Goal: Task Accomplishment & Management: Manage account settings

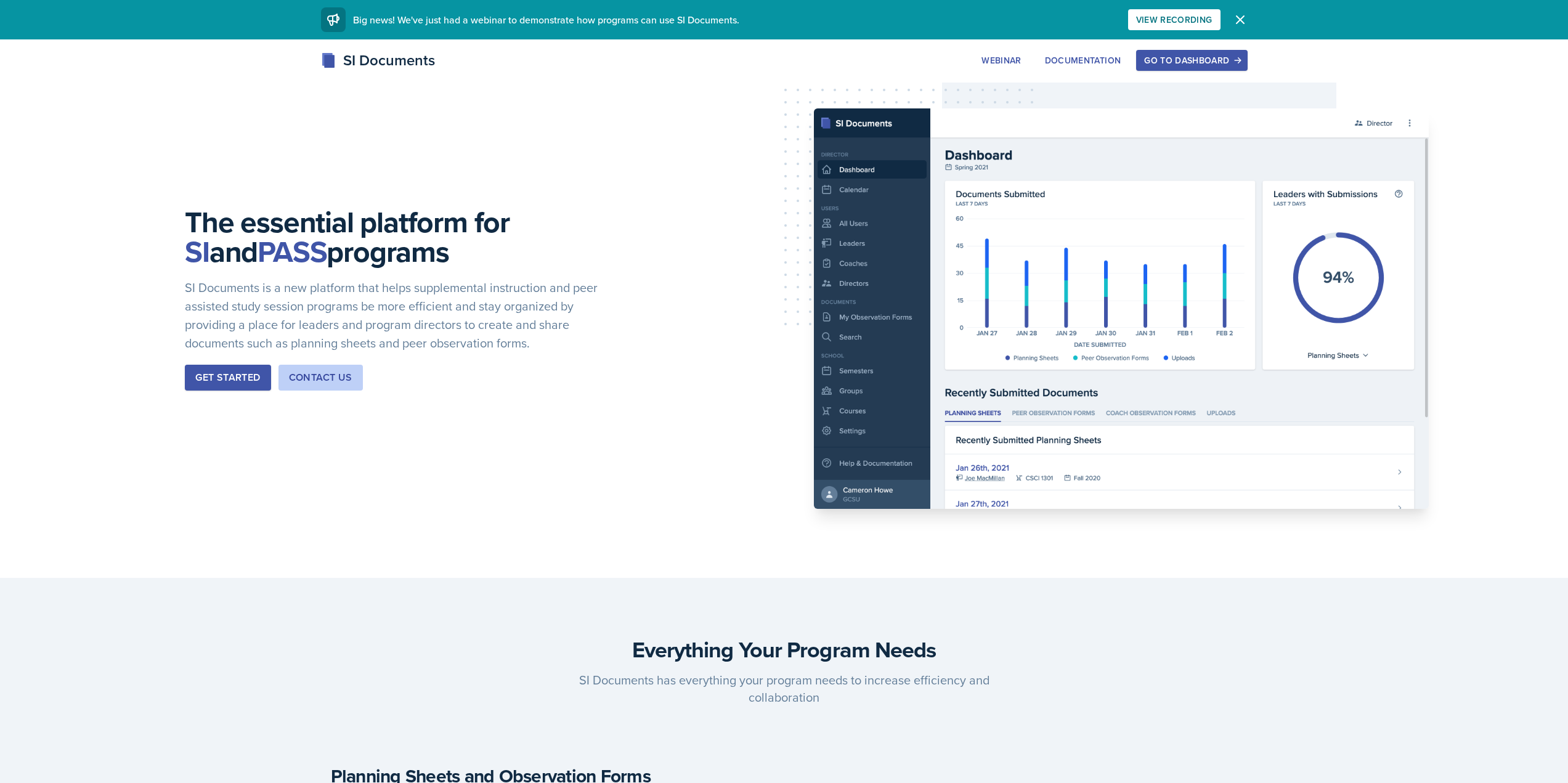
click at [1229, 39] on div "We've just had a webinar! Big news! We've just had a webinar to demonstrate how…" at bounding box center [784, 20] width 946 height 40
click at [1221, 52] on button "Go to Dashboard" at bounding box center [1191, 61] width 111 height 21
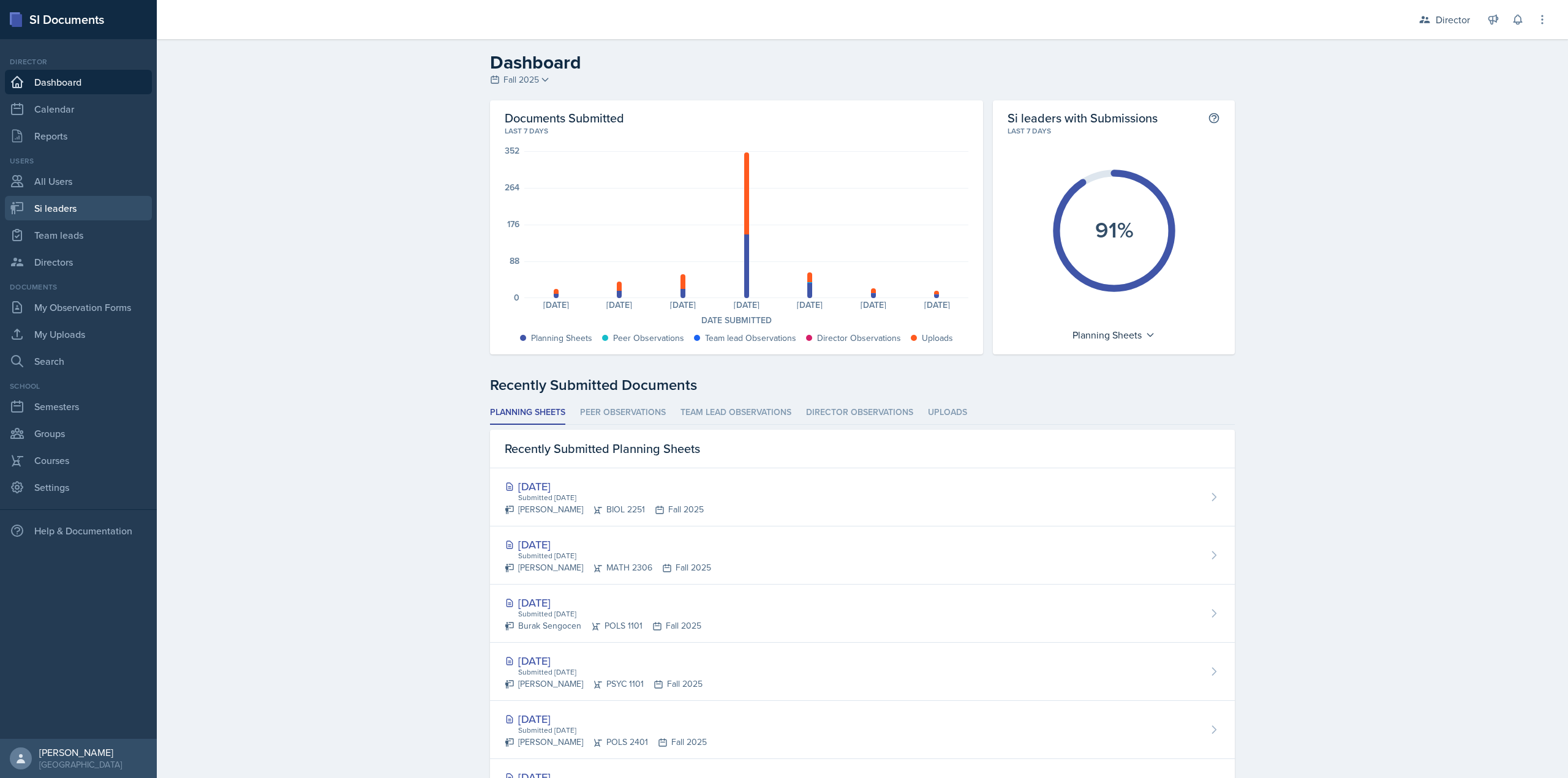
click at [81, 213] on link "Si leaders" at bounding box center [78, 208] width 147 height 24
select select "2bed604d-1099-4043-b1bc-2365e8740244"
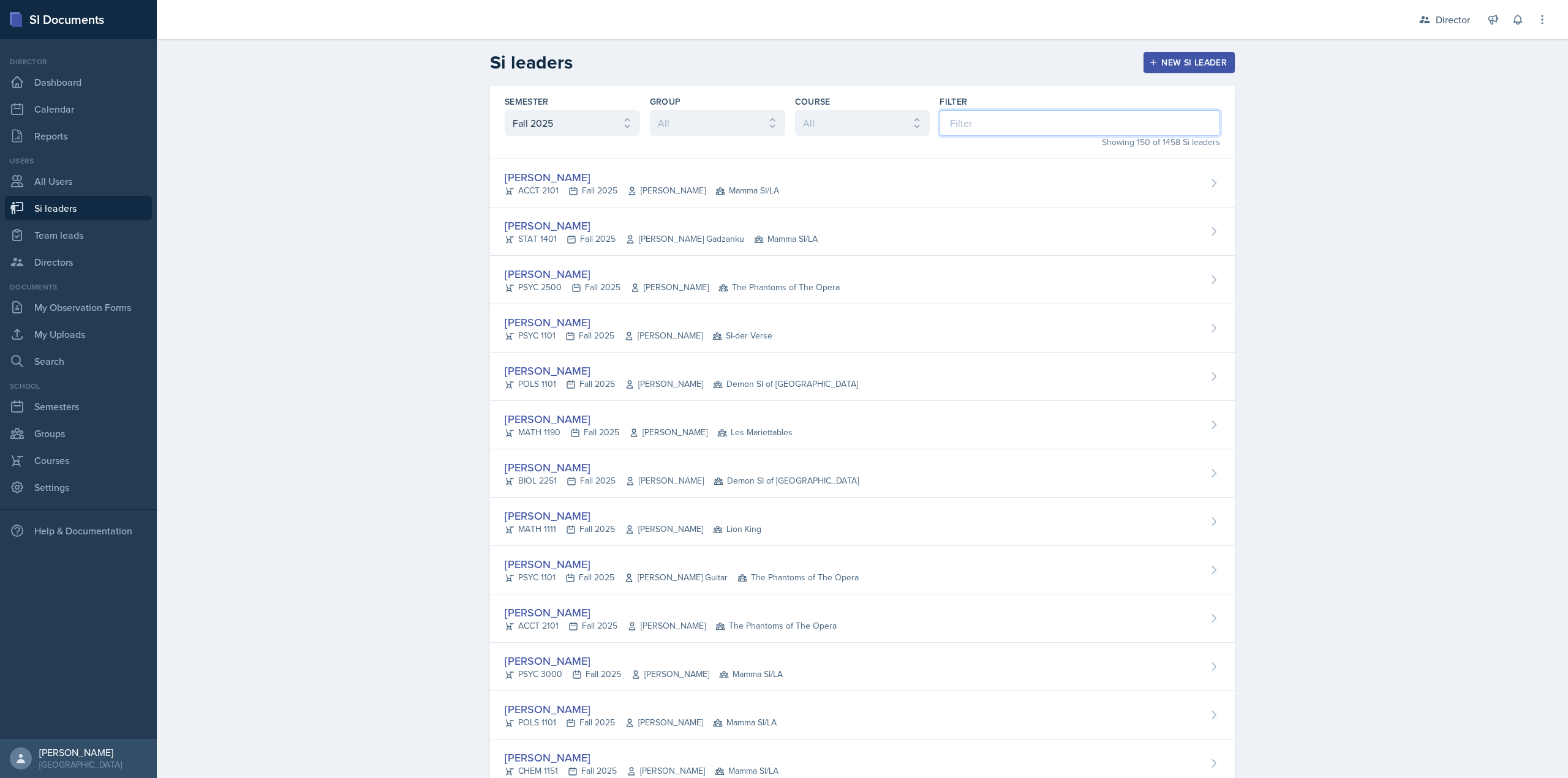
click at [950, 119] on input at bounding box center [1079, 122] width 281 height 25
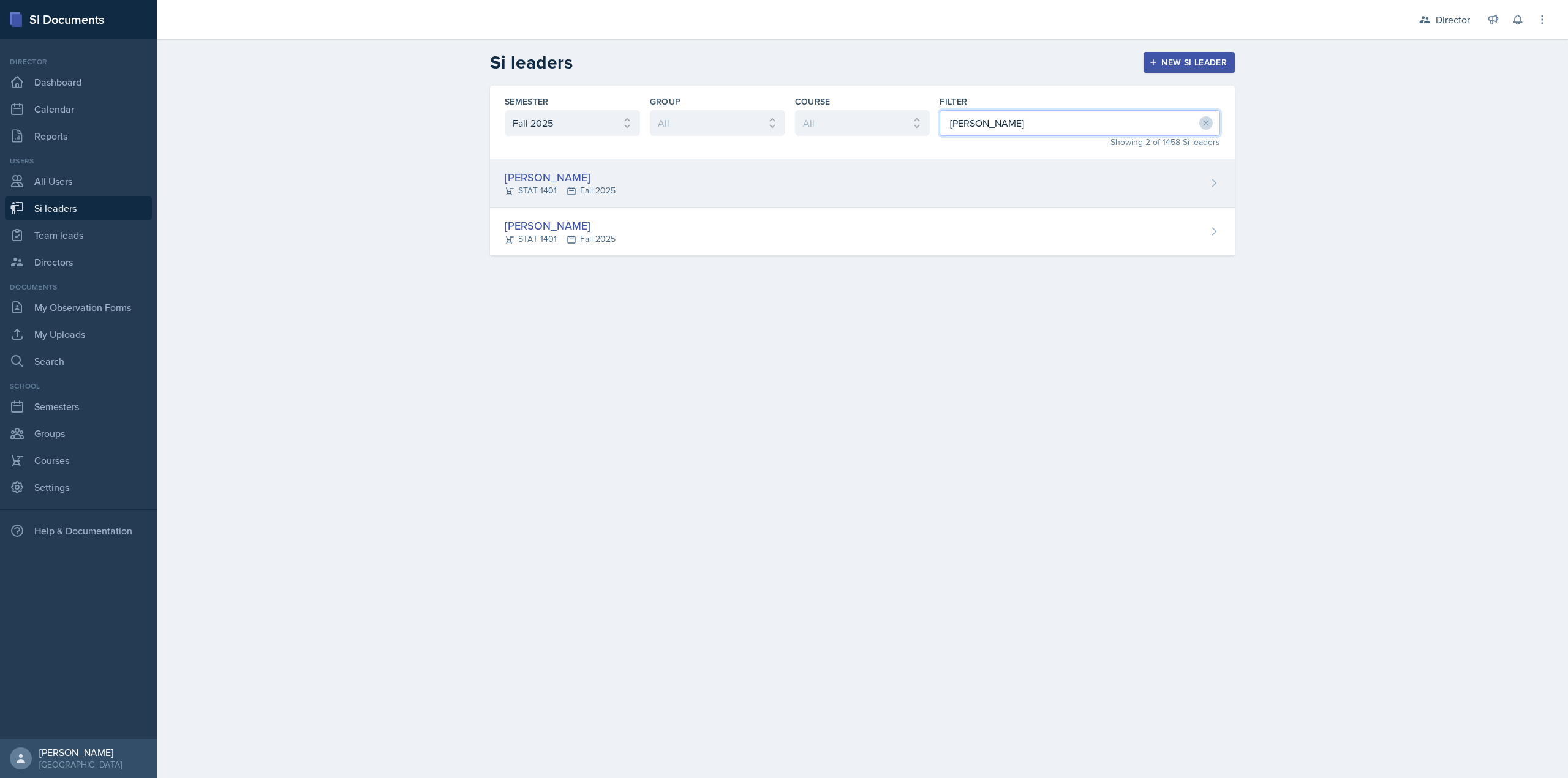
type input "[PERSON_NAME]"
click at [855, 176] on div "[PERSON_NAME] STAT 1401 Fall 2025" at bounding box center [862, 183] width 745 height 48
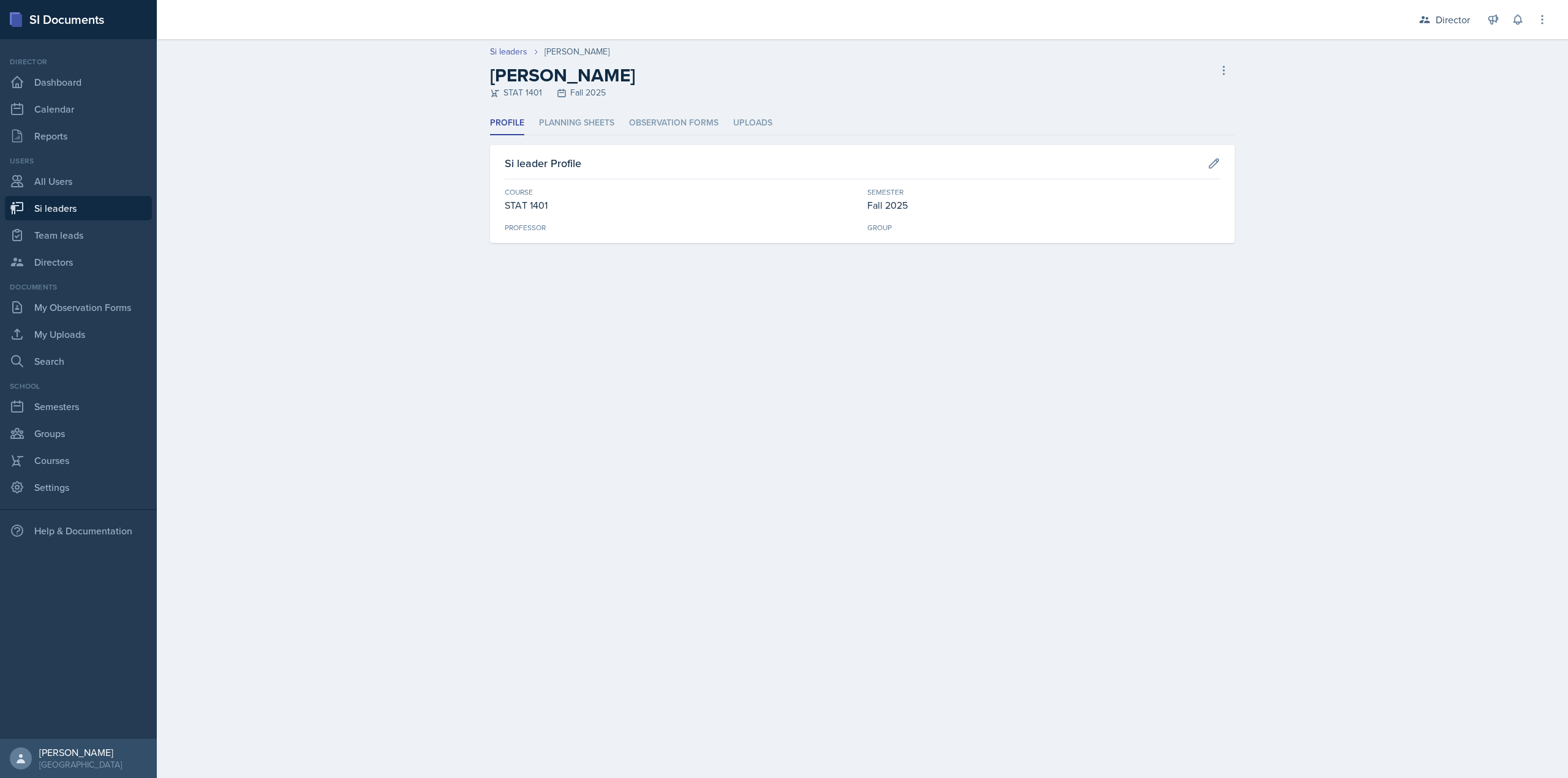
select select "2bed604d-1099-4043-b1bc-2365e8740244"
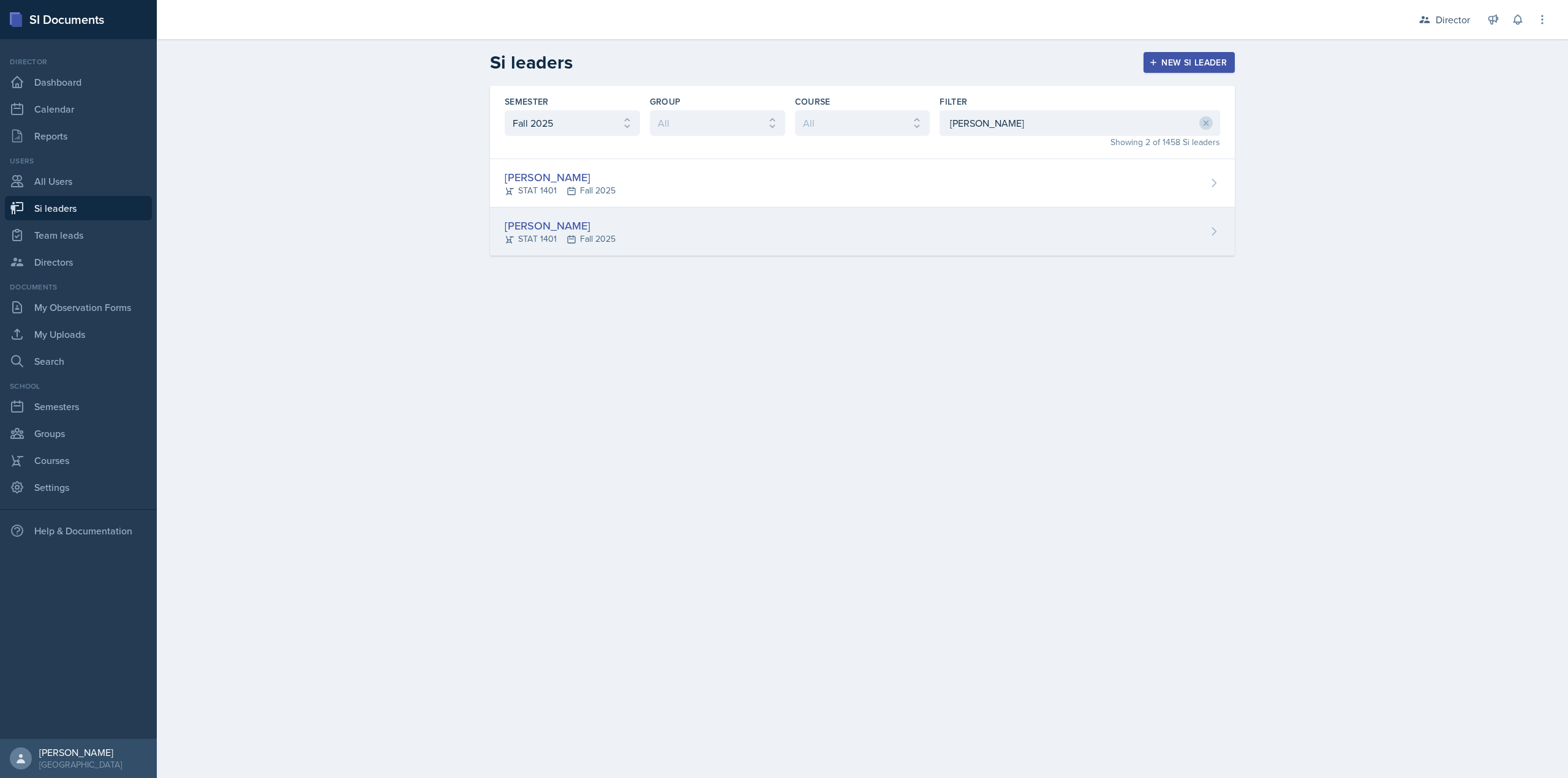
click at [682, 243] on div "[PERSON_NAME] STAT 1401 Fall 2025" at bounding box center [862, 231] width 745 height 48
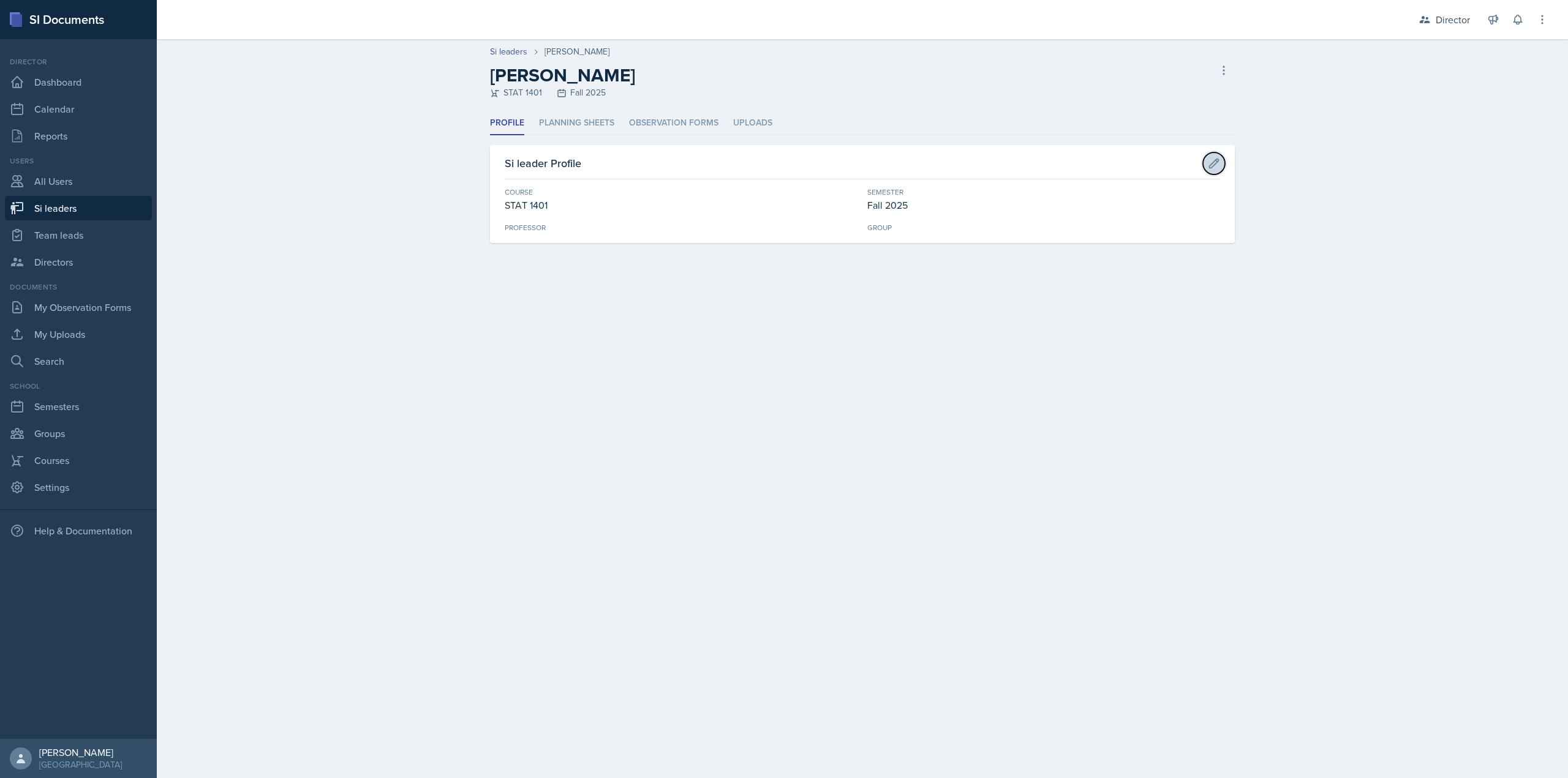
click at [1207, 166] on icon at bounding box center [1213, 163] width 12 height 12
select select "834e4a61-10d2-4b52-98e1-66666996b5f0"
select select "2bed604d-1099-4043-b1bc-2365e8740244"
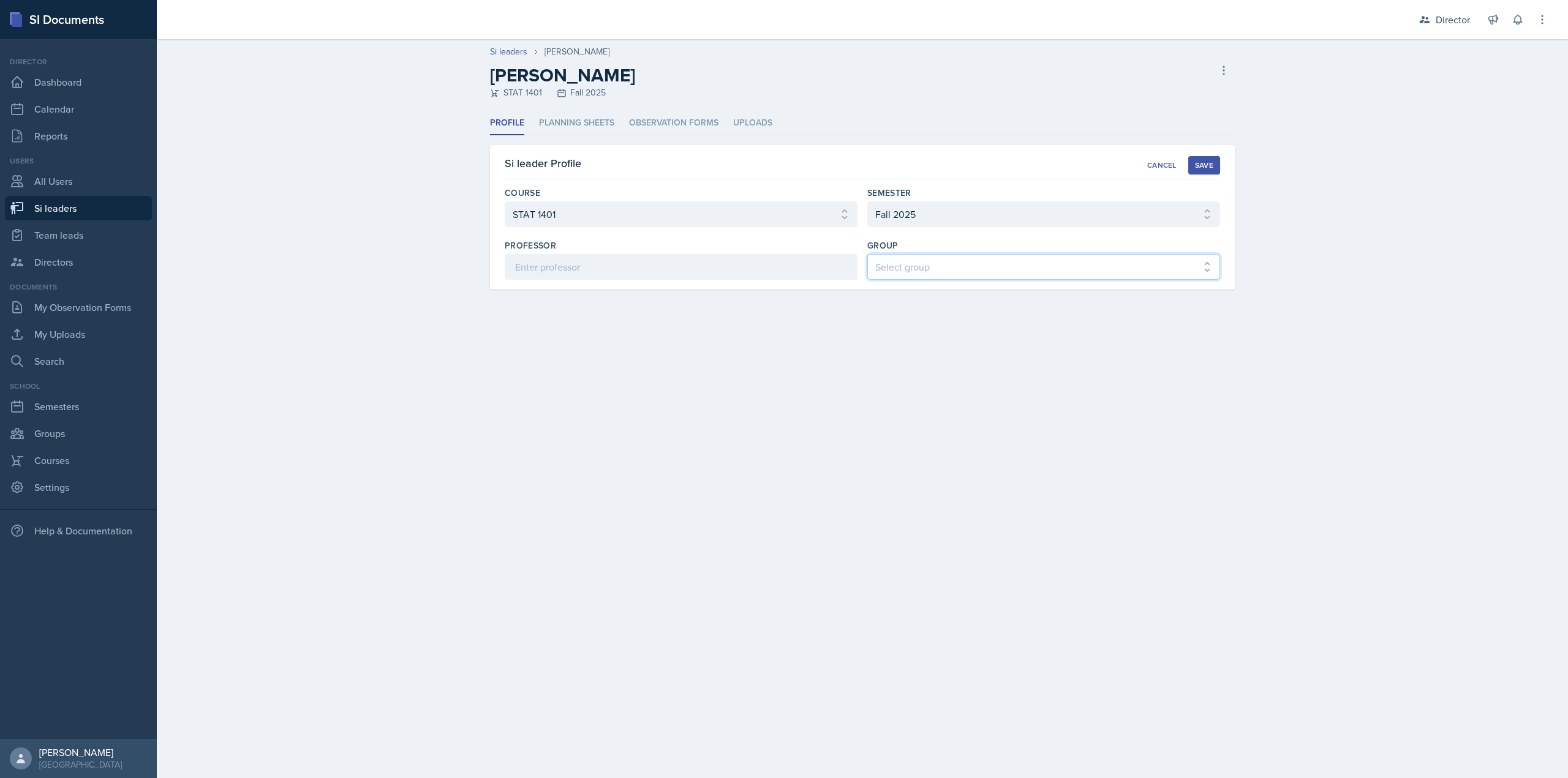
click at [999, 274] on select "Select group Demon SI of [GEOGRAPHIC_DATA] Les Mariettables Lion King Mamma SI/…" at bounding box center [1043, 267] width 353 height 25
select select "9642c9bf-76f9-4442-a3b4-36d015a1a667"
click at [867, 254] on select "Select group Demon SI of [GEOGRAPHIC_DATA] Les Mariettables Lion King Mamma SI/…" at bounding box center [1043, 267] width 353 height 25
click at [723, 270] on input at bounding box center [681, 267] width 353 height 25
click at [1192, 165] on button "Save" at bounding box center [1204, 166] width 32 height 19
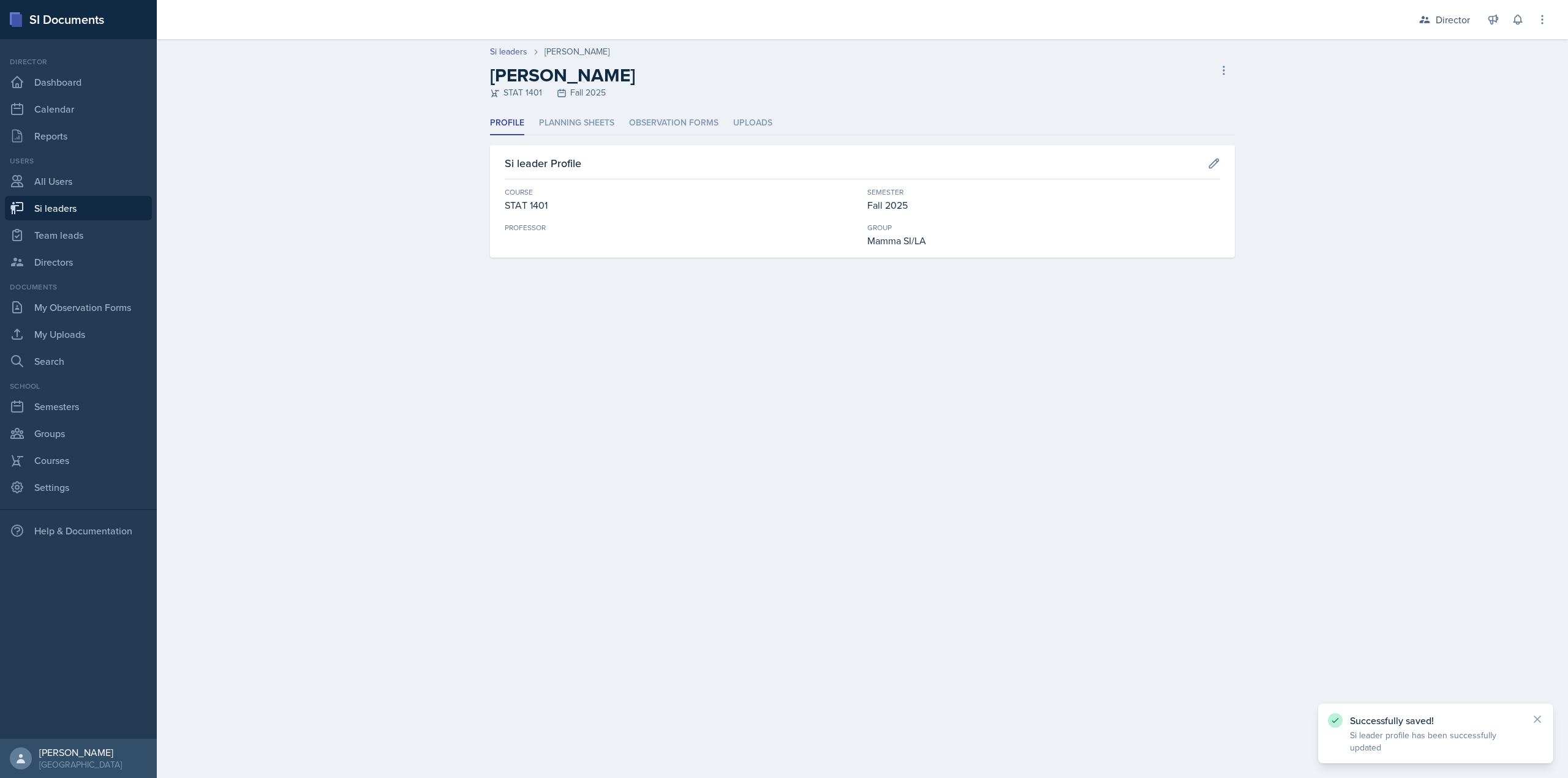
select select "2bed604d-1099-4043-b1bc-2365e8740244"
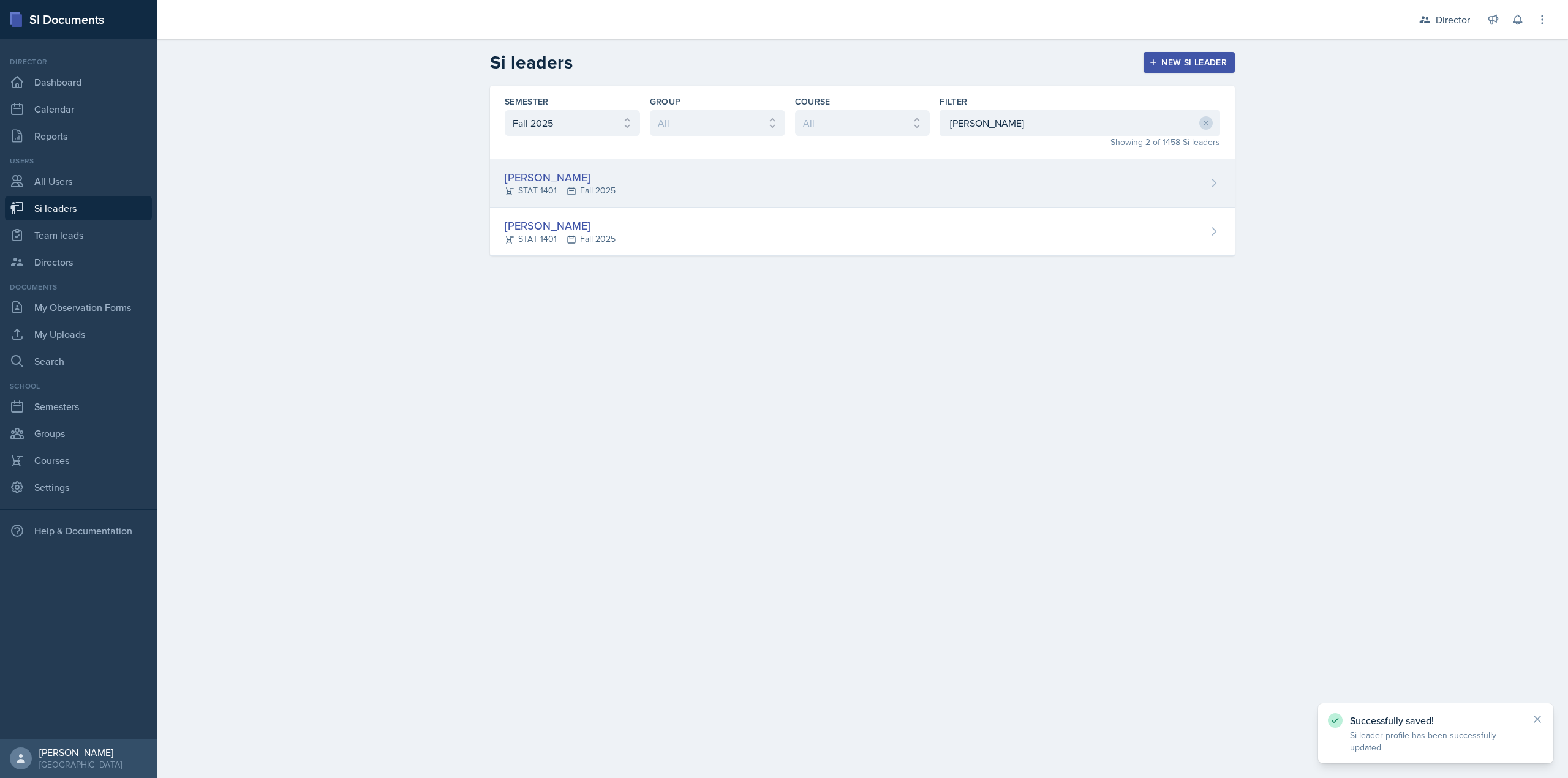
click at [692, 201] on div "[PERSON_NAME] STAT 1401 Fall 2025" at bounding box center [862, 183] width 745 height 48
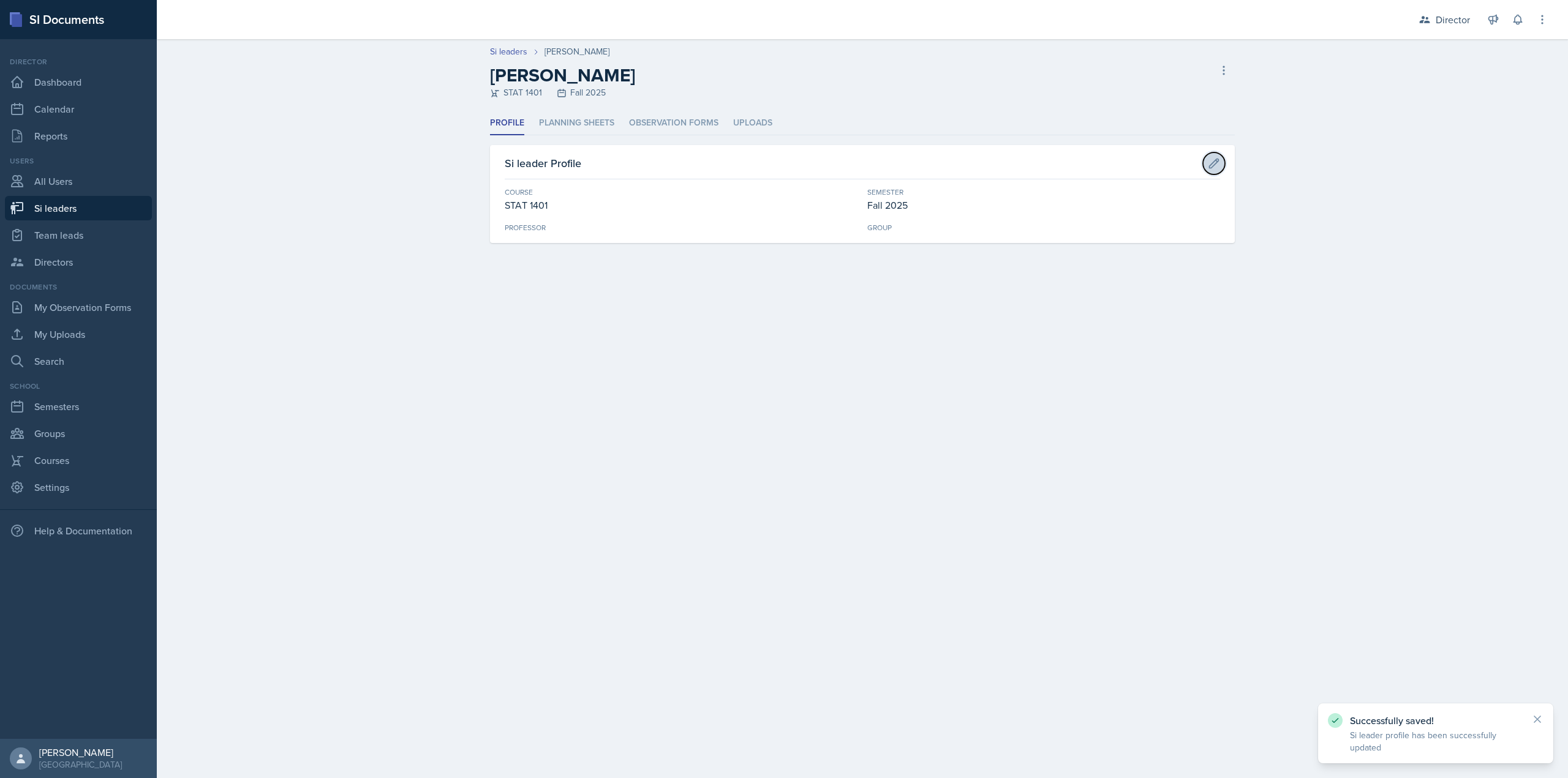
click at [1212, 163] on icon at bounding box center [1214, 163] width 9 height 9
select select "834e4a61-10d2-4b52-98e1-66666996b5f0"
select select "2bed604d-1099-4043-b1bc-2365e8740244"
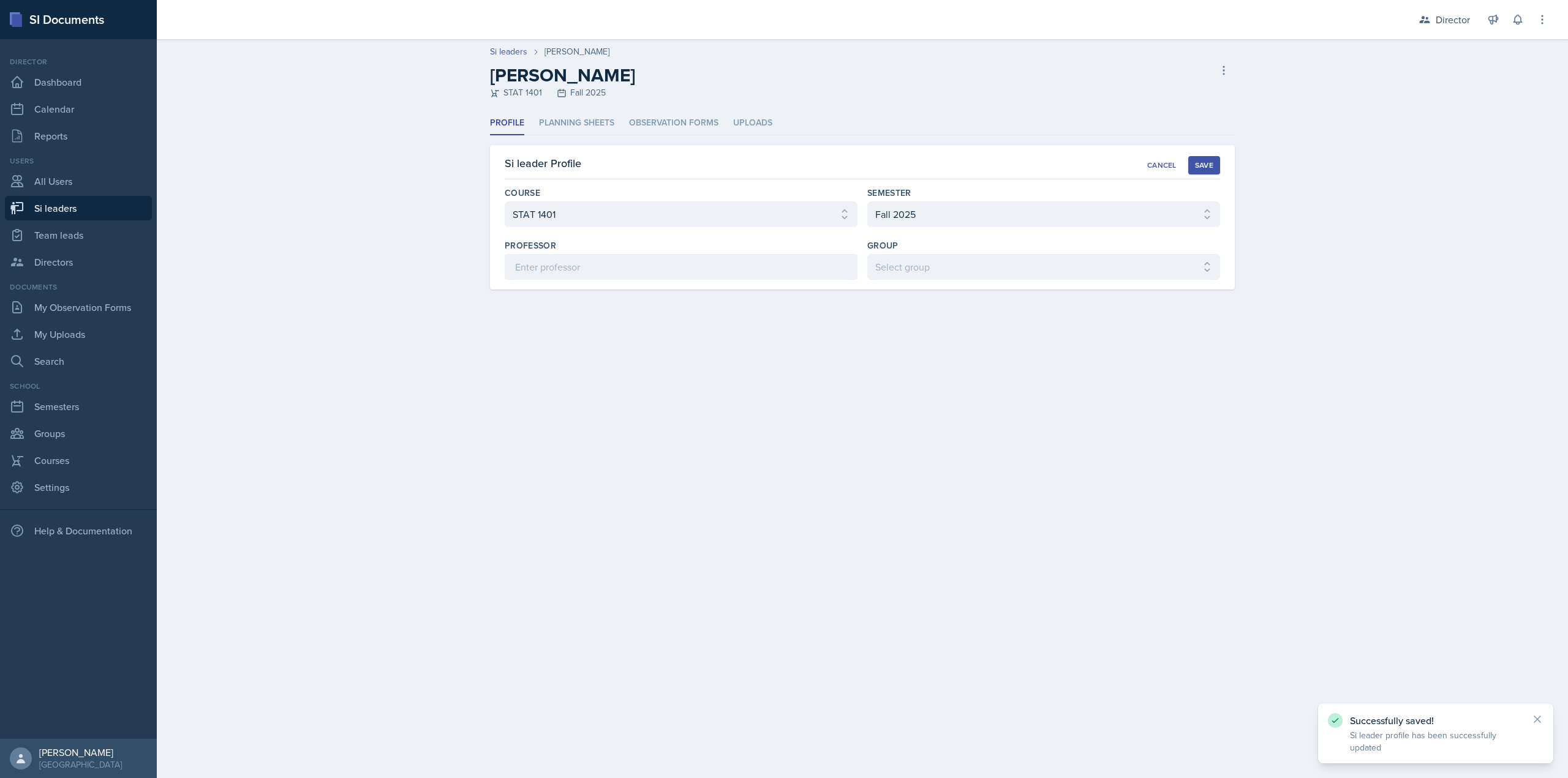
click at [869, 244] on label "Group" at bounding box center [882, 245] width 31 height 12
click at [897, 265] on select "Select group Demon SI of [GEOGRAPHIC_DATA] Les Mariettables Lion King Mamma SI/…" at bounding box center [1043, 267] width 353 height 25
select select "9642c9bf-76f9-4442-a3b4-36d015a1a667"
click at [867, 254] on select "Select group Demon SI of [GEOGRAPHIC_DATA] Les Mariettables Lion King Mamma SI/…" at bounding box center [1043, 267] width 353 height 25
click at [1198, 164] on div "Save" at bounding box center [1204, 165] width 19 height 9
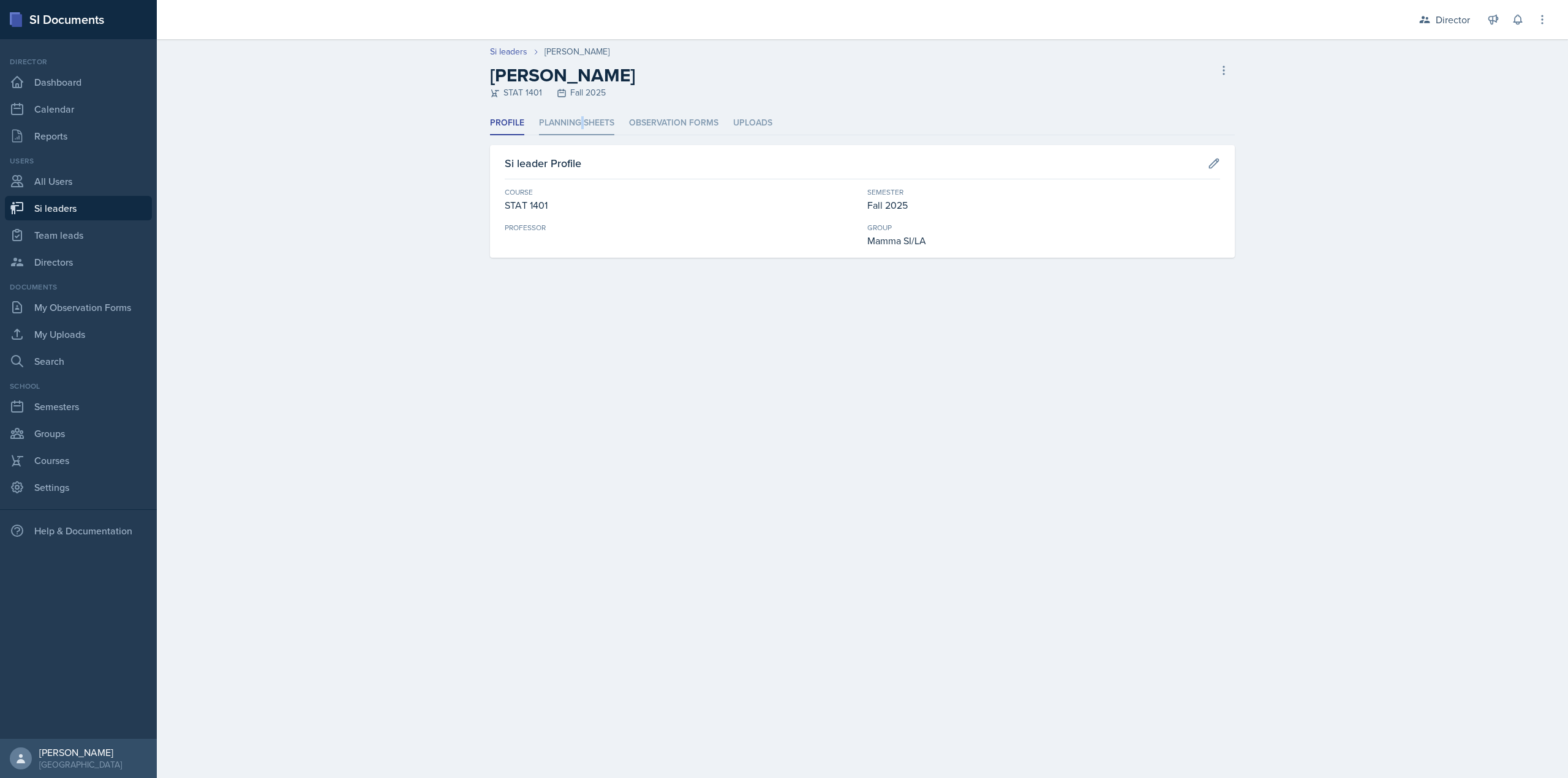
click at [582, 120] on li "Planning Sheets" at bounding box center [576, 122] width 75 height 24
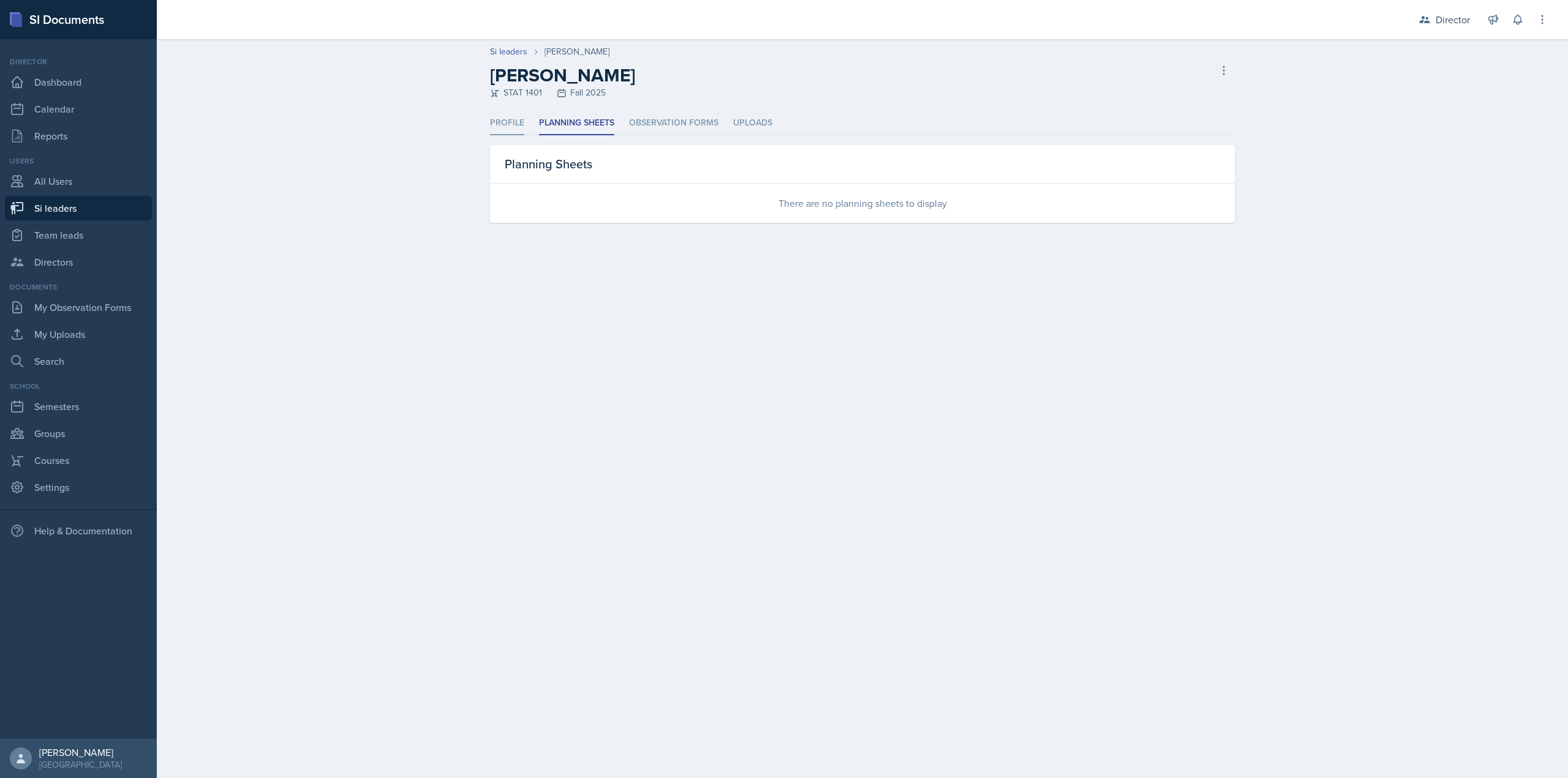
click at [522, 123] on li "Profile" at bounding box center [507, 122] width 34 height 24
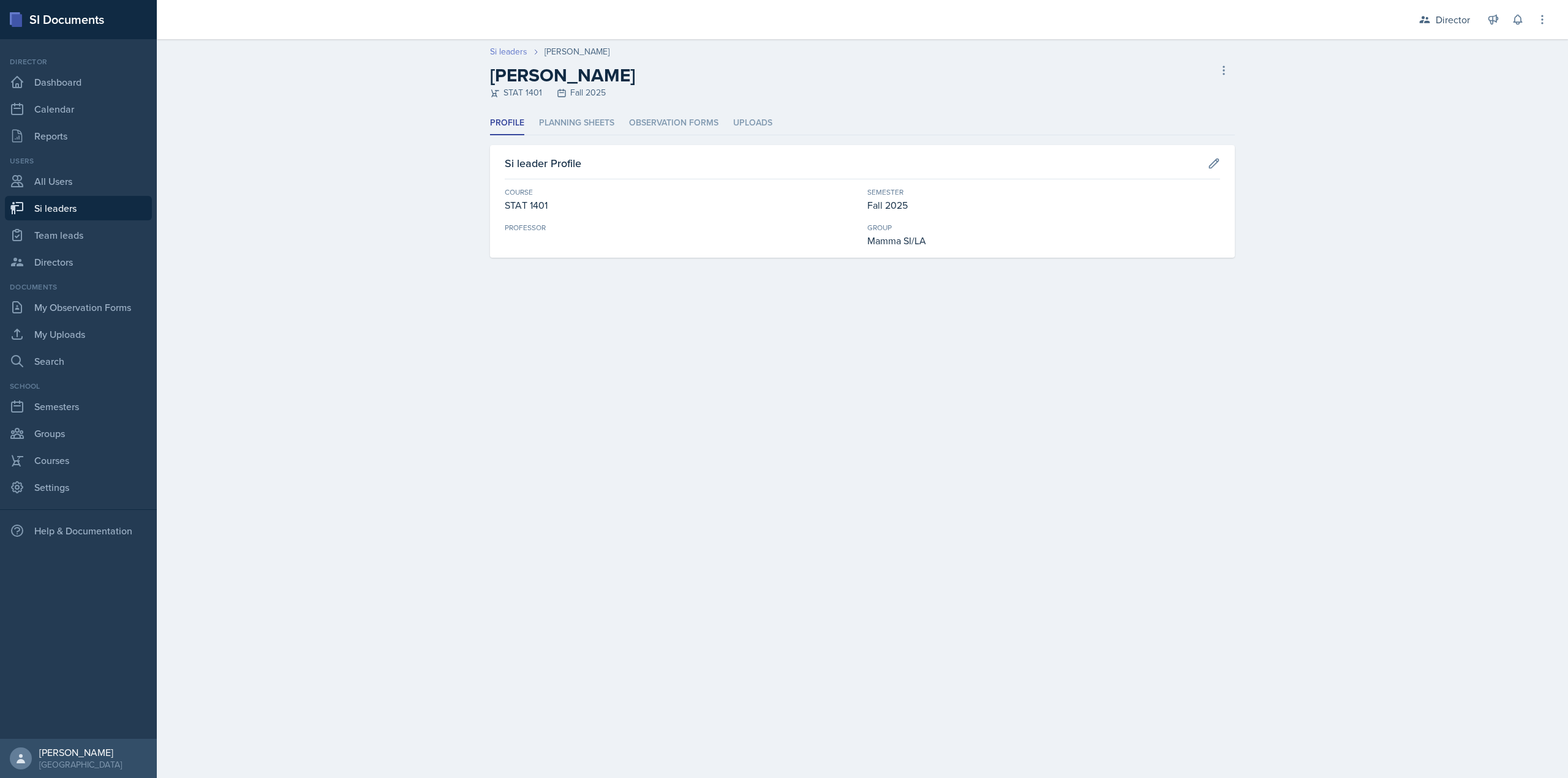
click at [507, 50] on link "Si leaders" at bounding box center [509, 52] width 38 height 13
select select "2bed604d-1099-4043-b1bc-2365e8740244"
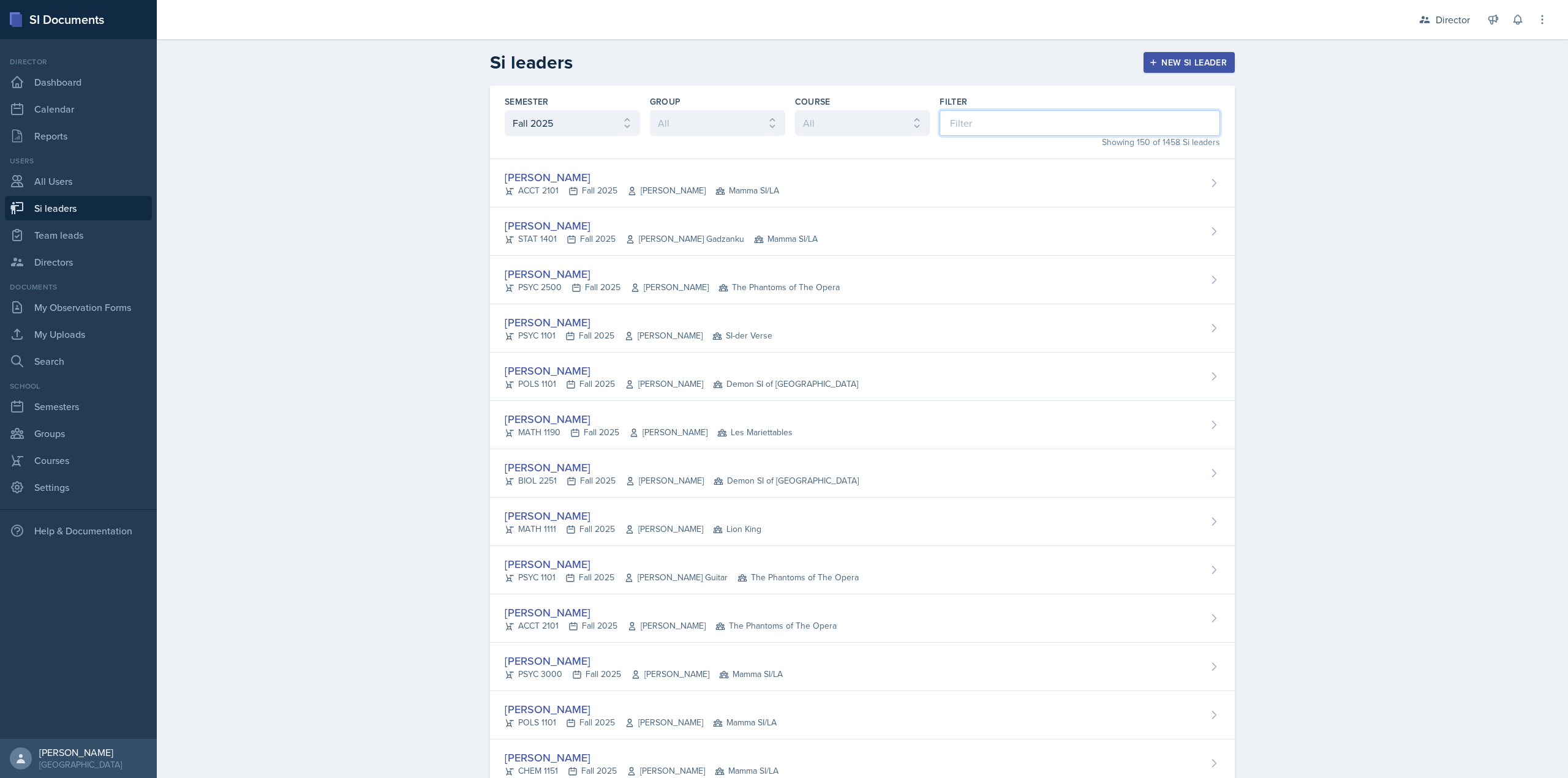
click at [1025, 115] on input at bounding box center [1079, 122] width 281 height 25
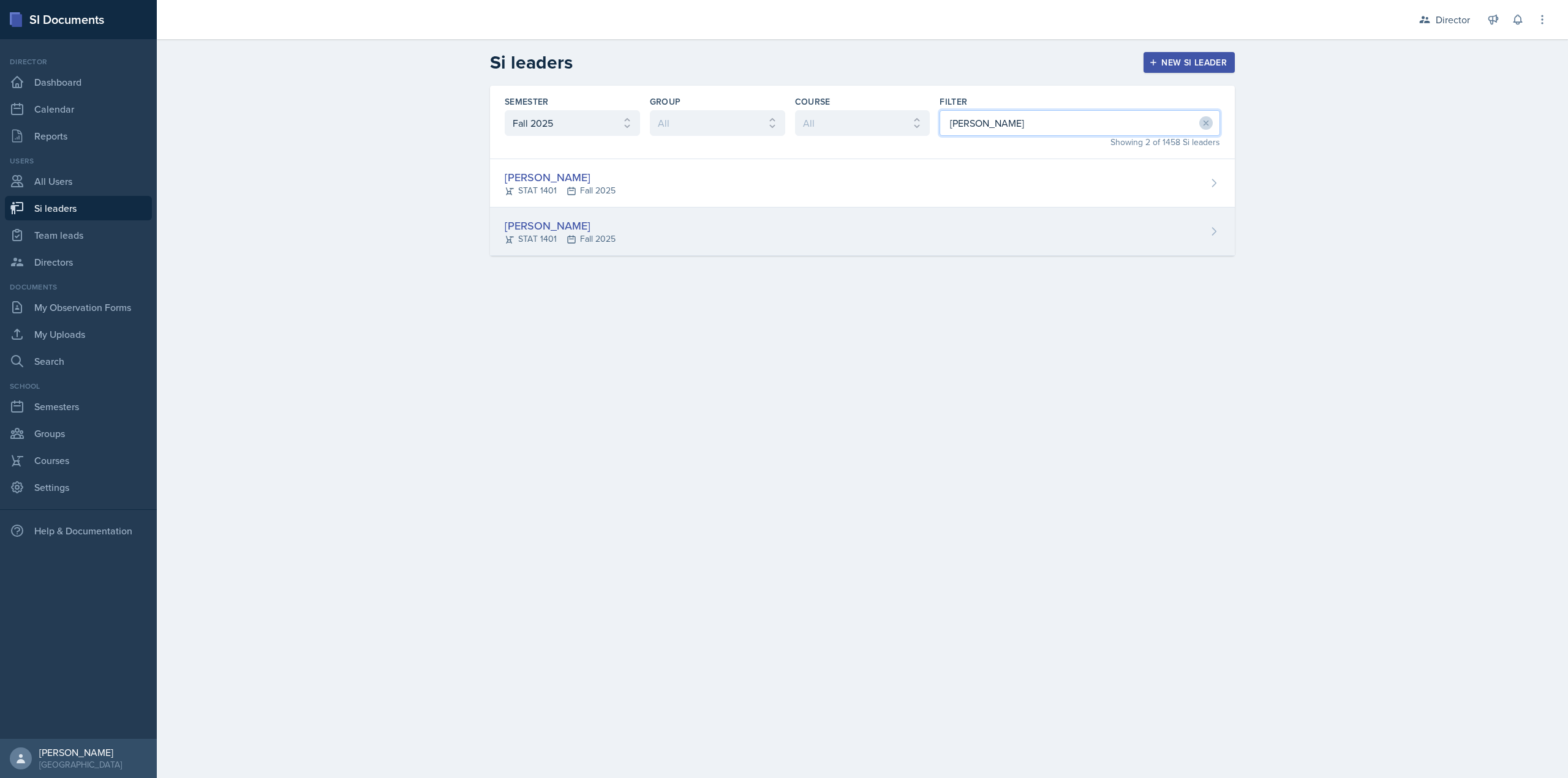
type input "[PERSON_NAME]"
click at [880, 219] on div "[PERSON_NAME] STAT 1401 Fall 2025" at bounding box center [862, 231] width 745 height 48
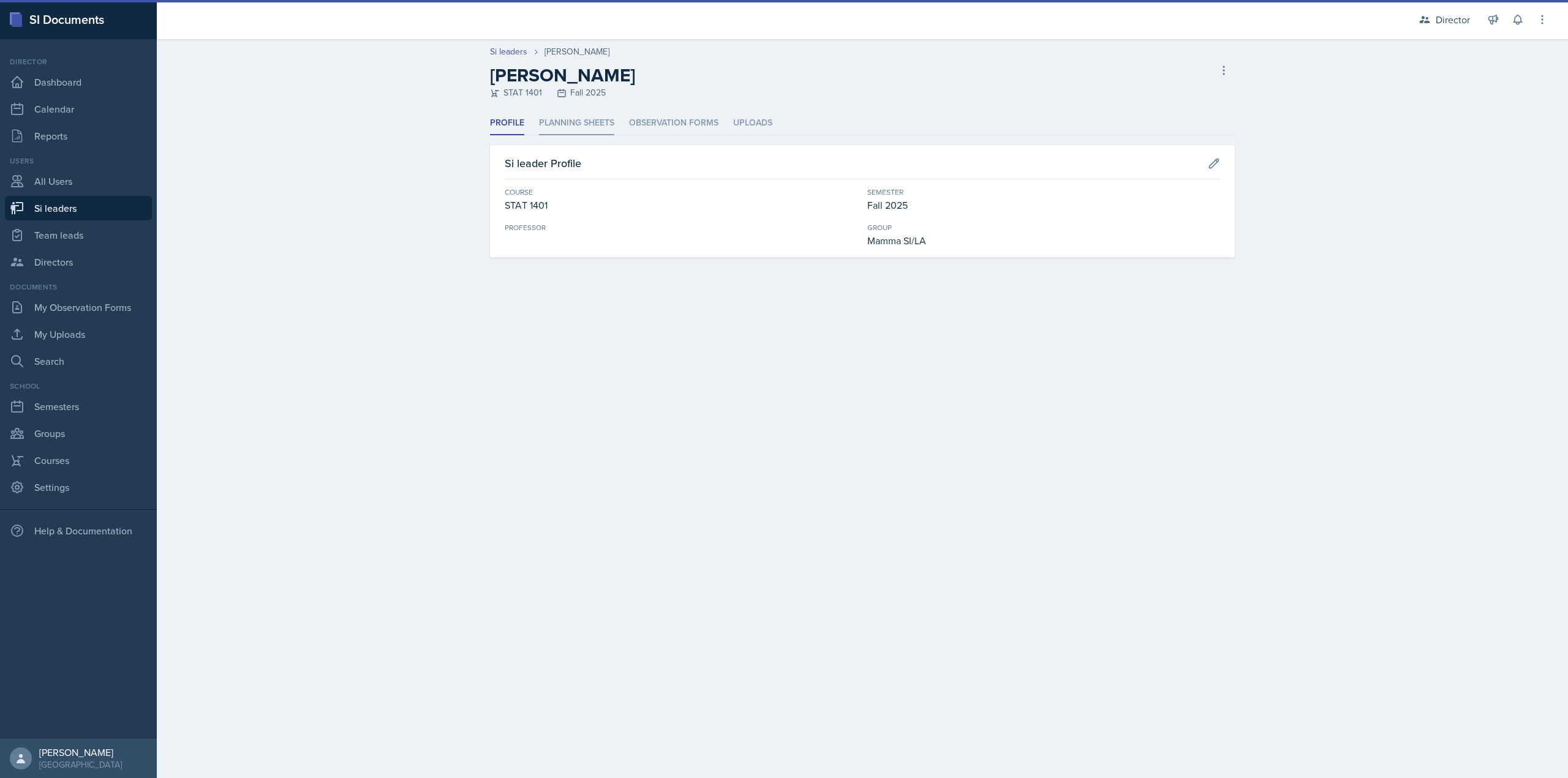
click at [608, 126] on li "Planning Sheets" at bounding box center [576, 122] width 75 height 24
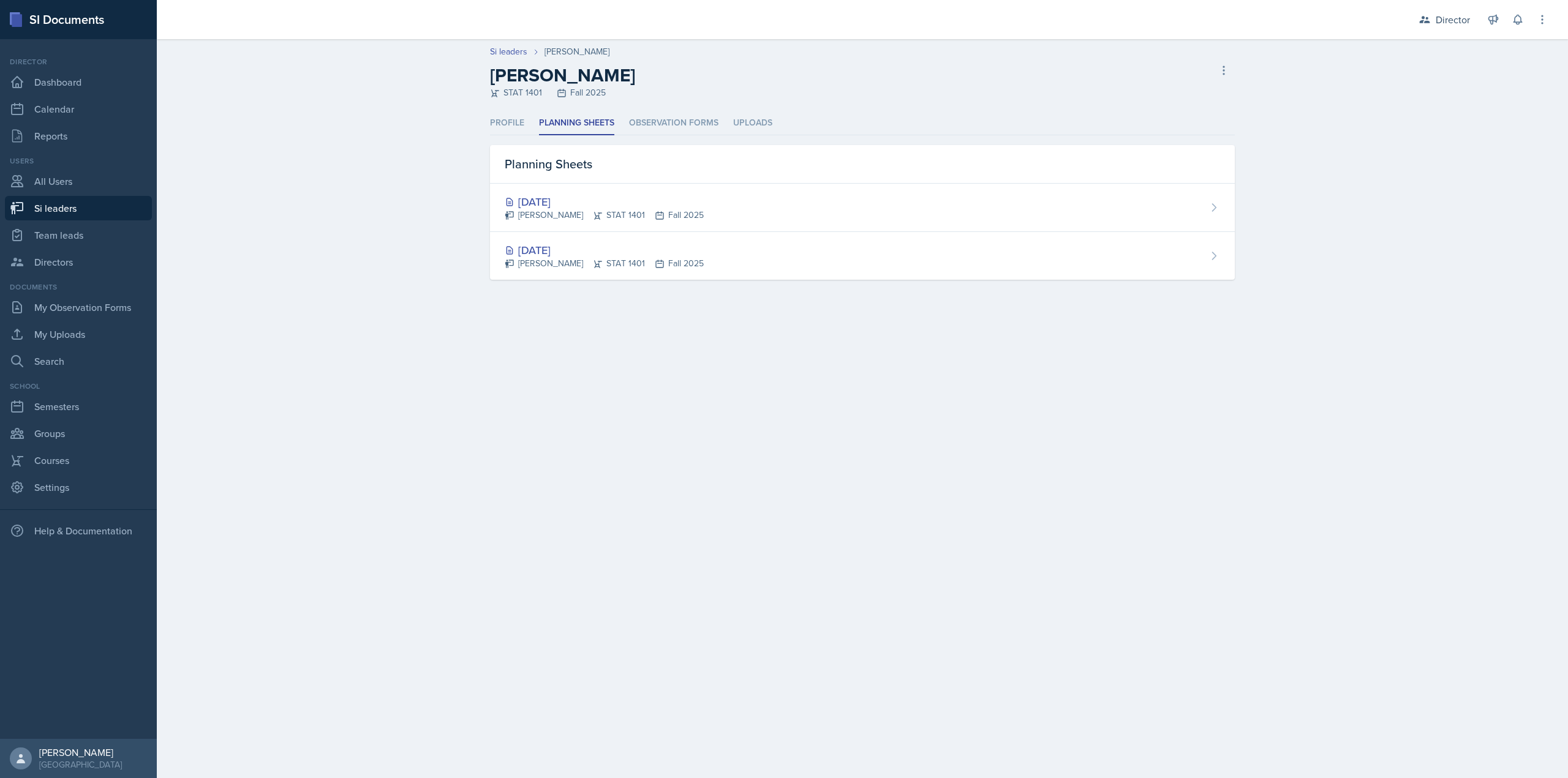
select select "2bed604d-1099-4043-b1bc-2365e8740244"
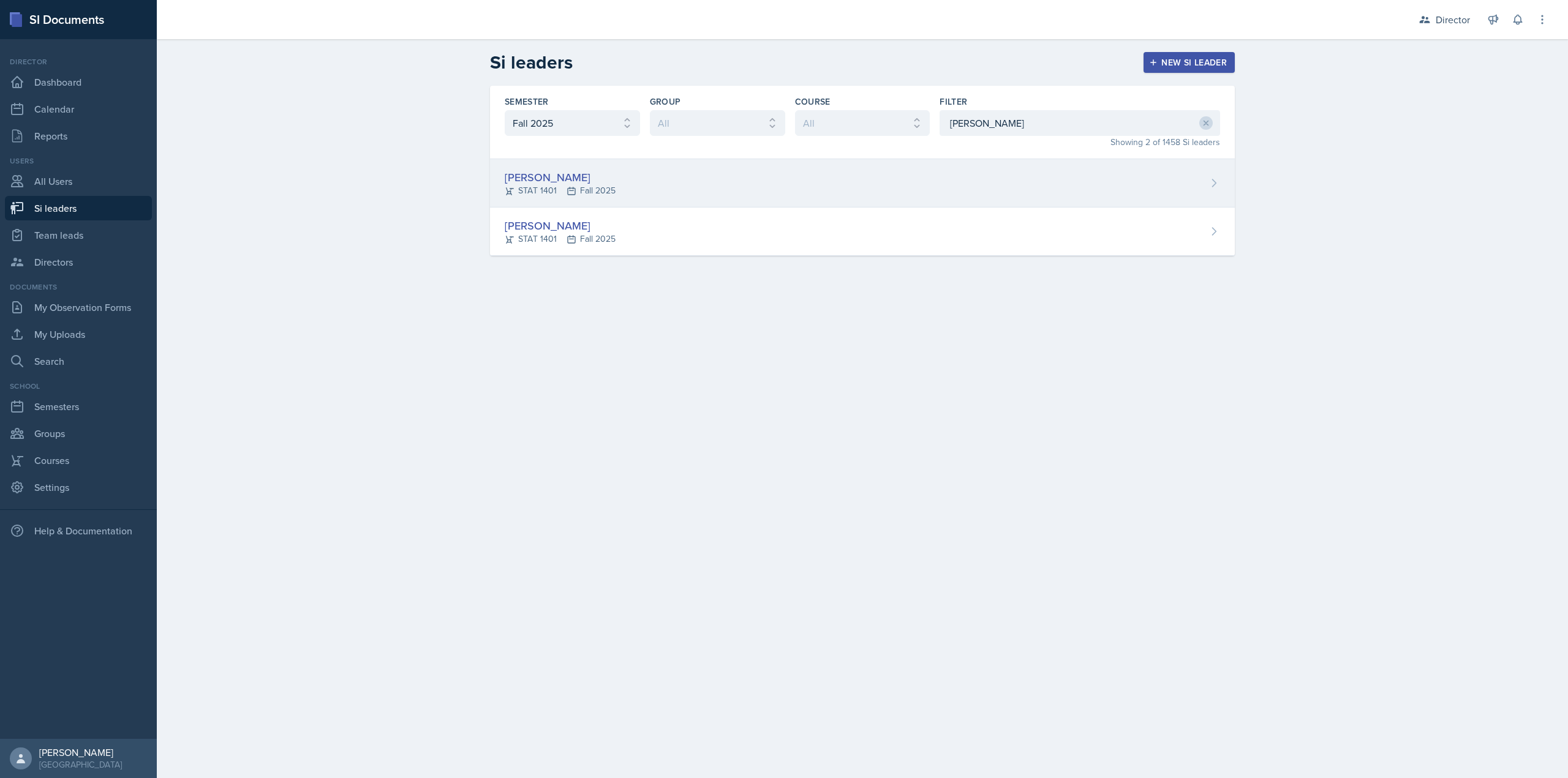
click at [579, 177] on div "[PERSON_NAME]" at bounding box center [560, 177] width 111 height 17
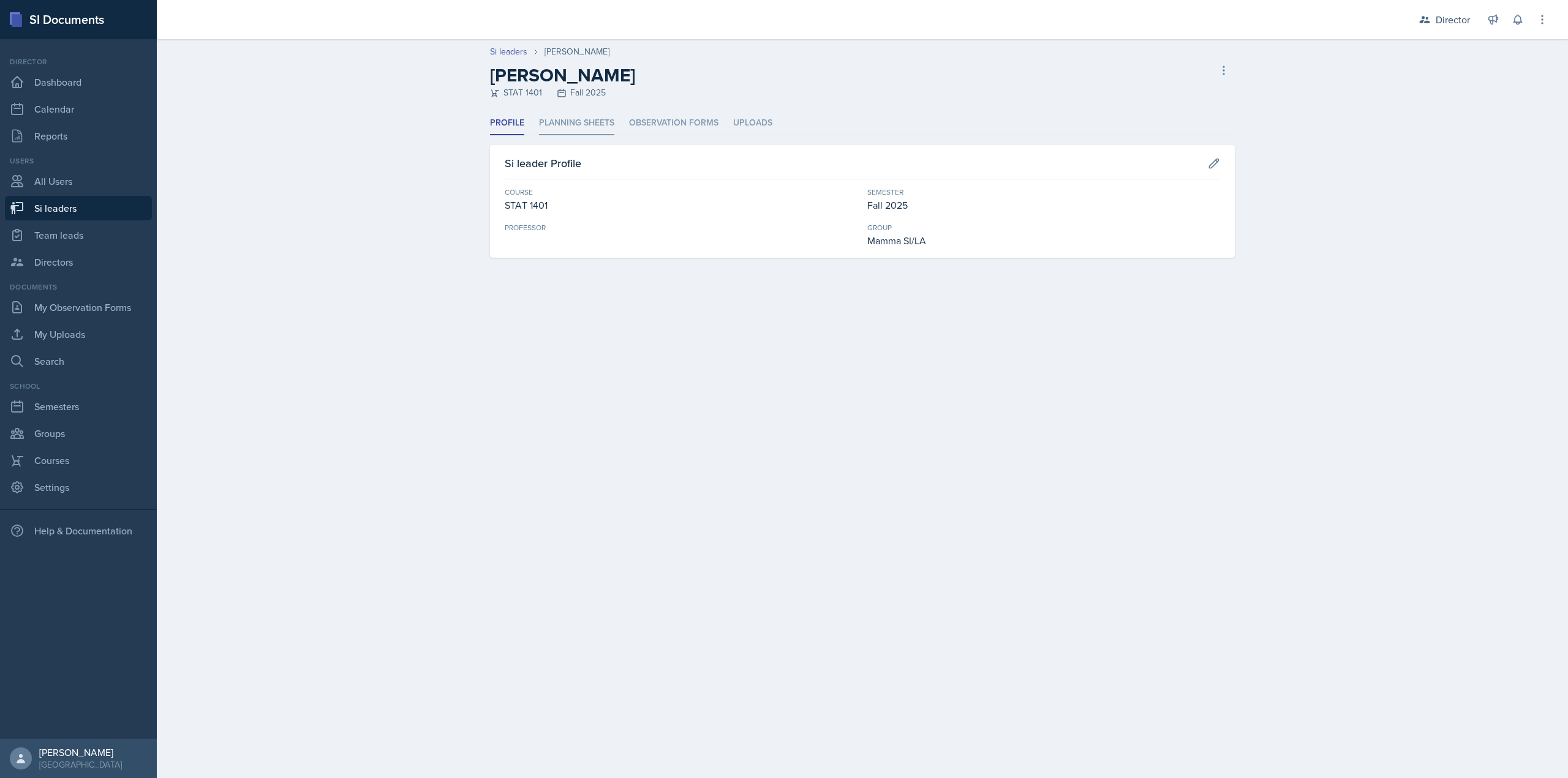
click at [572, 111] on li "Planning Sheets" at bounding box center [576, 122] width 75 height 24
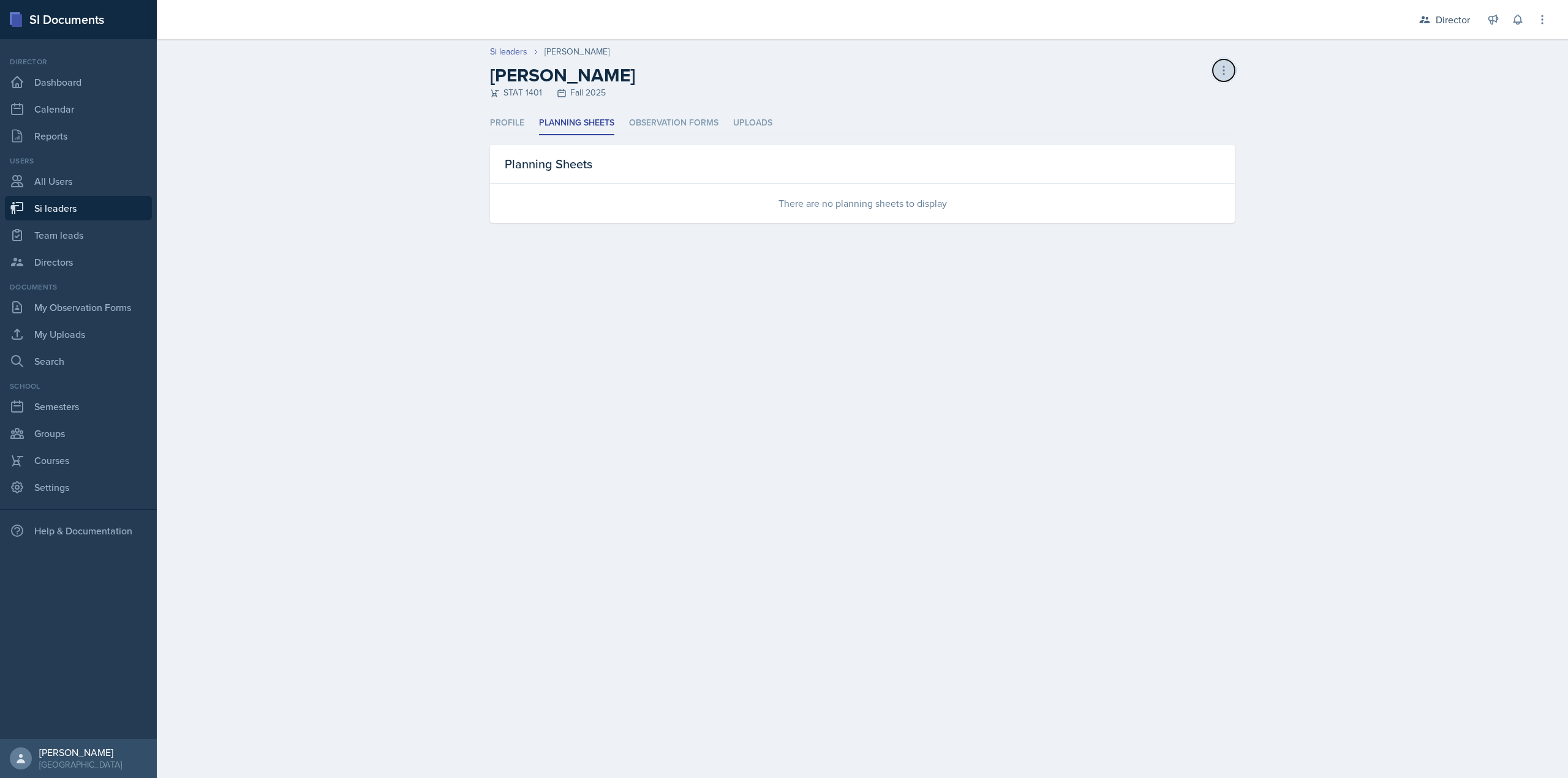
click at [1224, 76] on icon at bounding box center [1223, 70] width 12 height 12
click at [1160, 103] on div "[PERSON_NAME] leader" at bounding box center [1171, 104] width 118 height 40
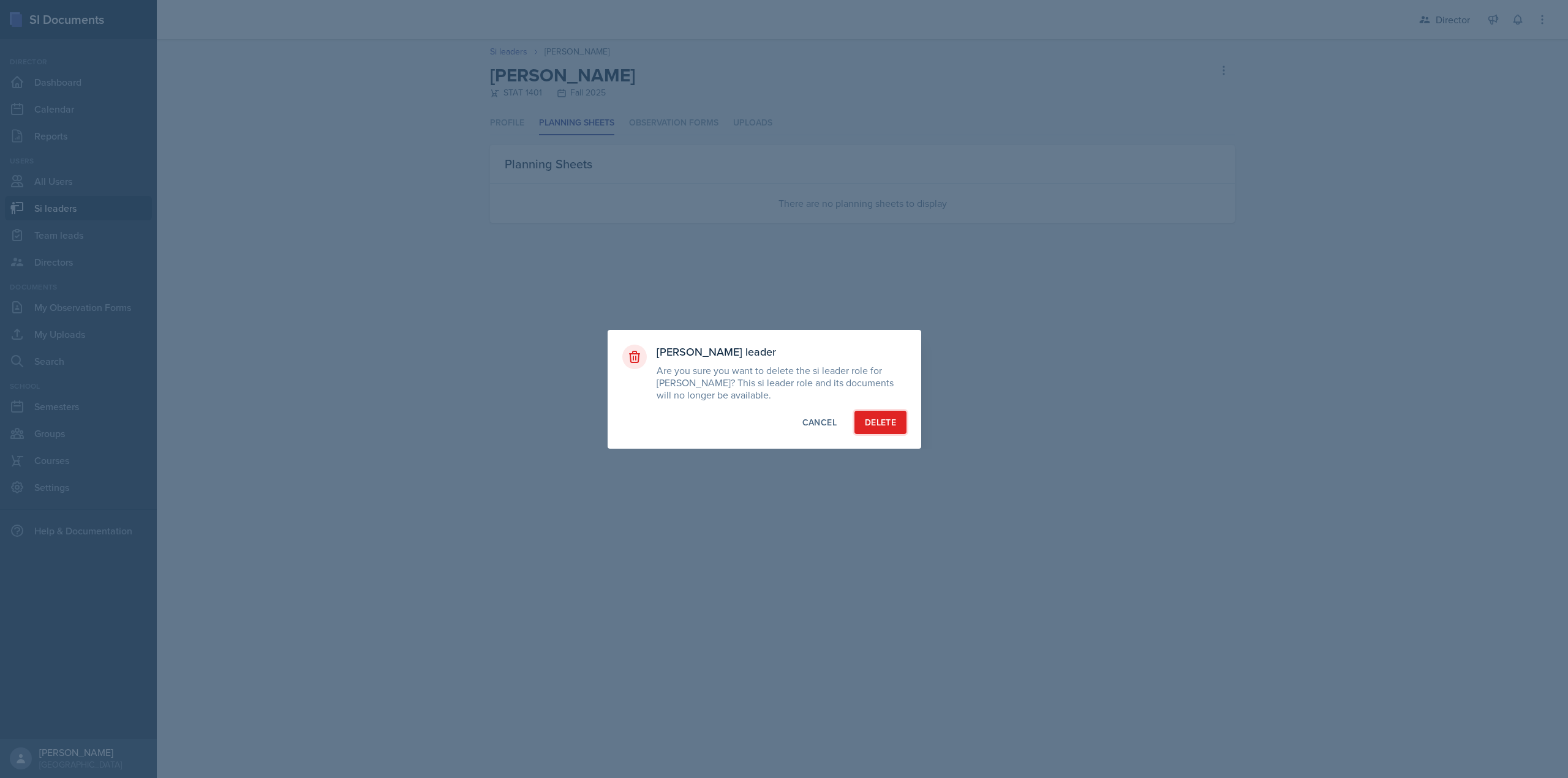
click at [888, 427] on div "Delete" at bounding box center [880, 422] width 31 height 12
select select "2bed604d-1099-4043-b1bc-2365e8740244"
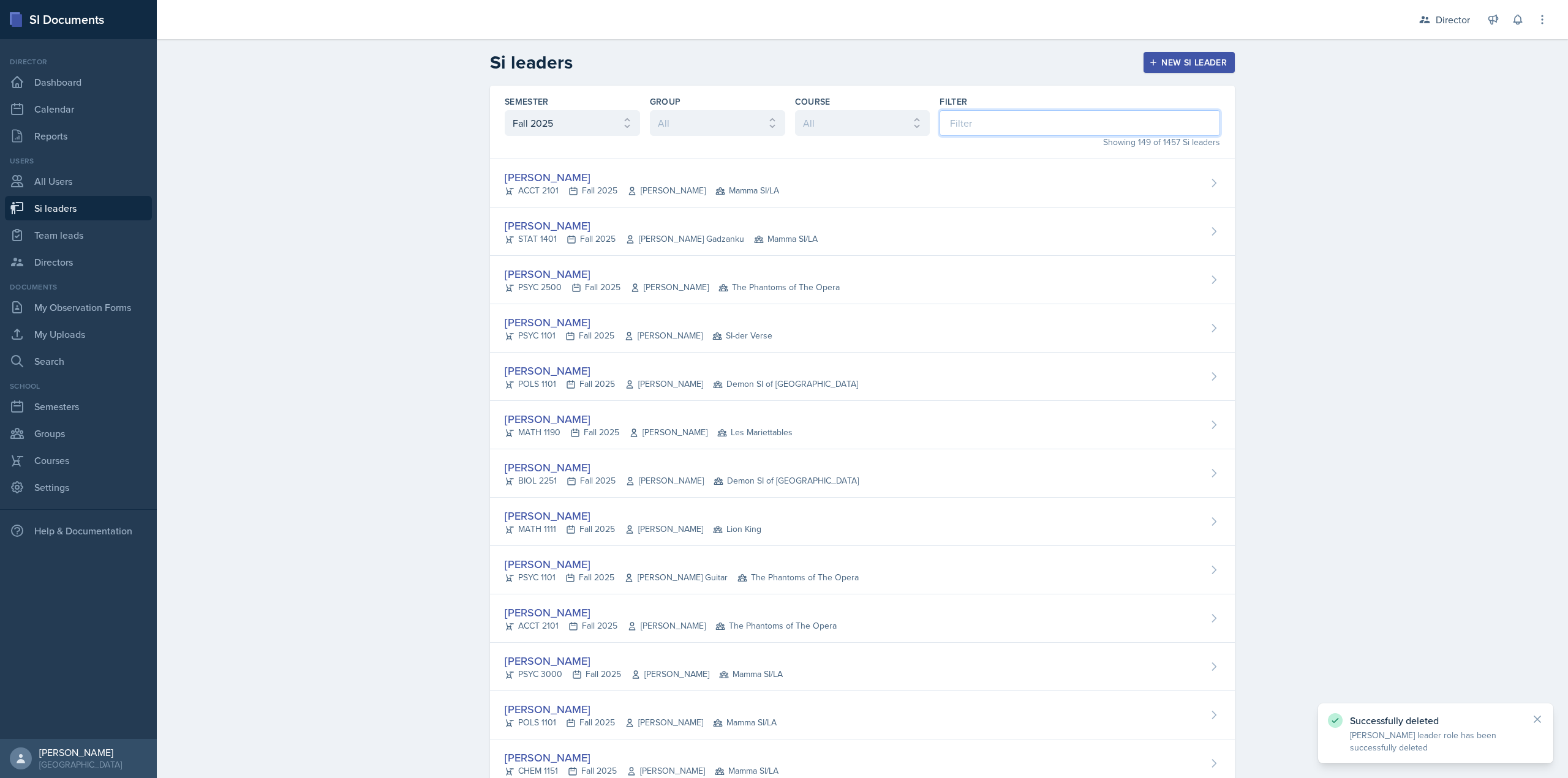
click at [965, 135] on input at bounding box center [1079, 122] width 281 height 25
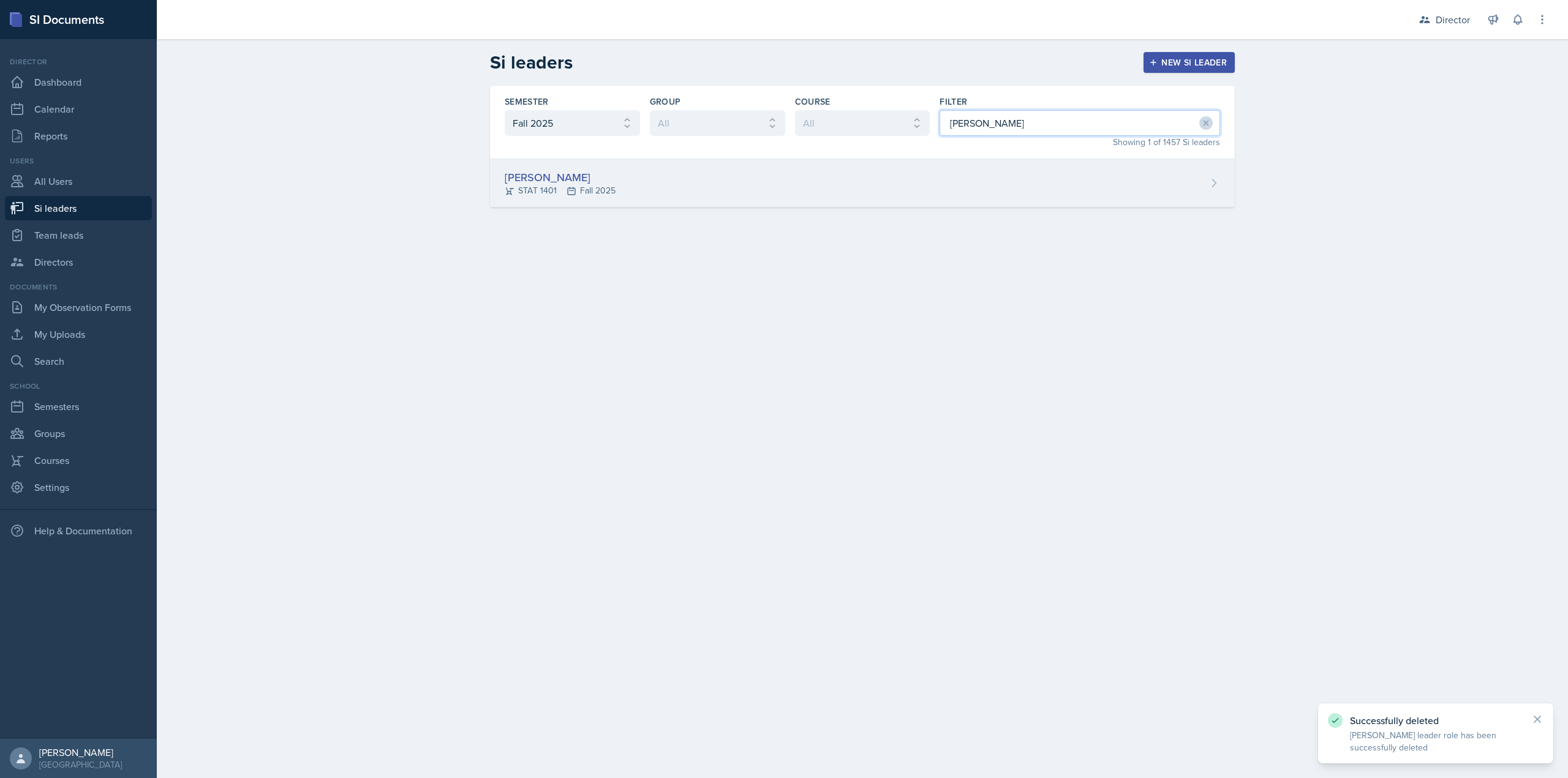
type input "[PERSON_NAME]"
click at [916, 172] on div "[PERSON_NAME] STAT 1401 Fall 2025" at bounding box center [862, 183] width 745 height 48
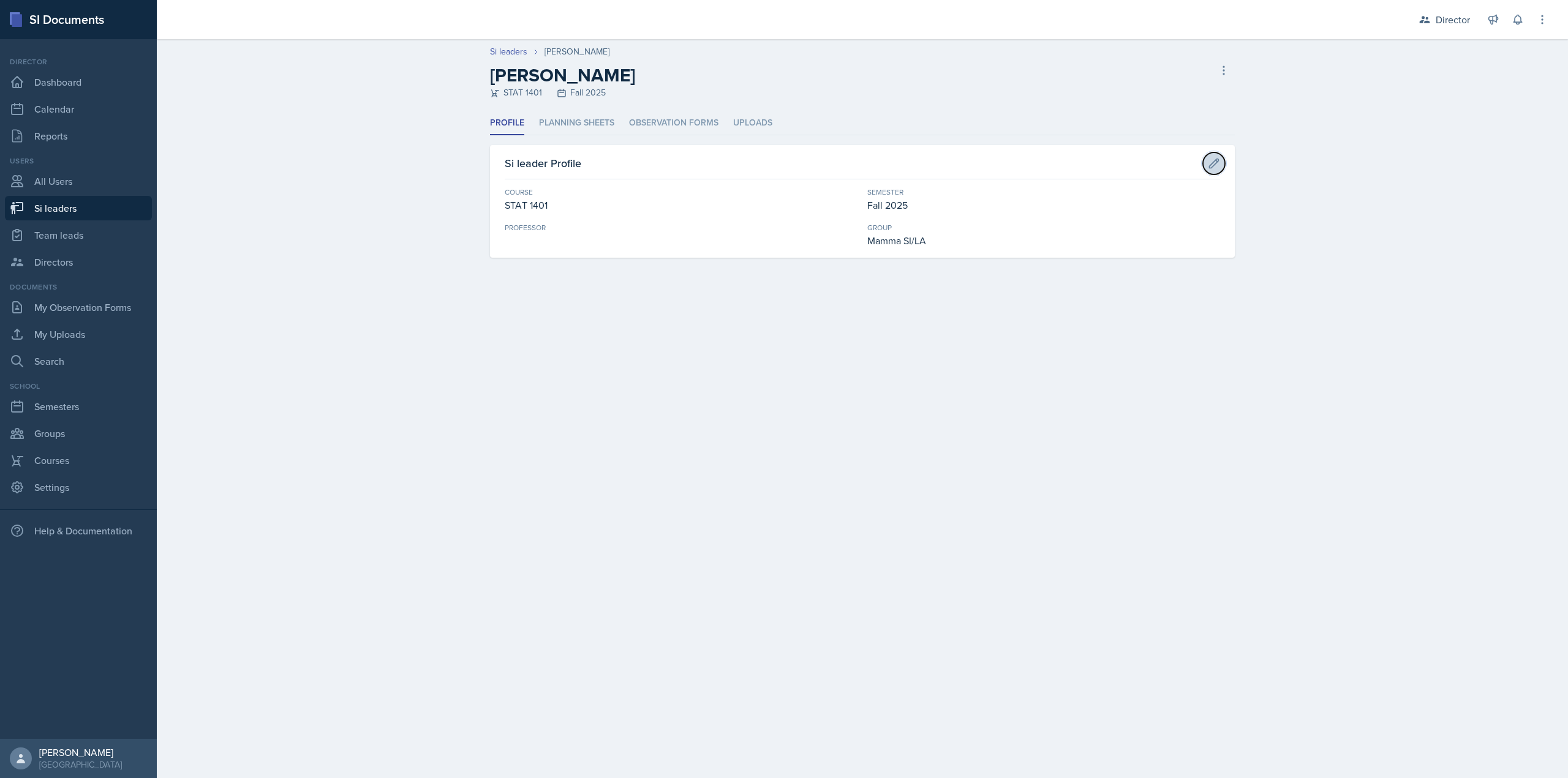
click at [1207, 164] on button at bounding box center [1213, 163] width 22 height 22
select select "834e4a61-10d2-4b52-98e1-66666996b5f0"
select select "2bed604d-1099-4043-b1bc-2365e8740244"
select select "9642c9bf-76f9-4442-a3b4-36d015a1a667"
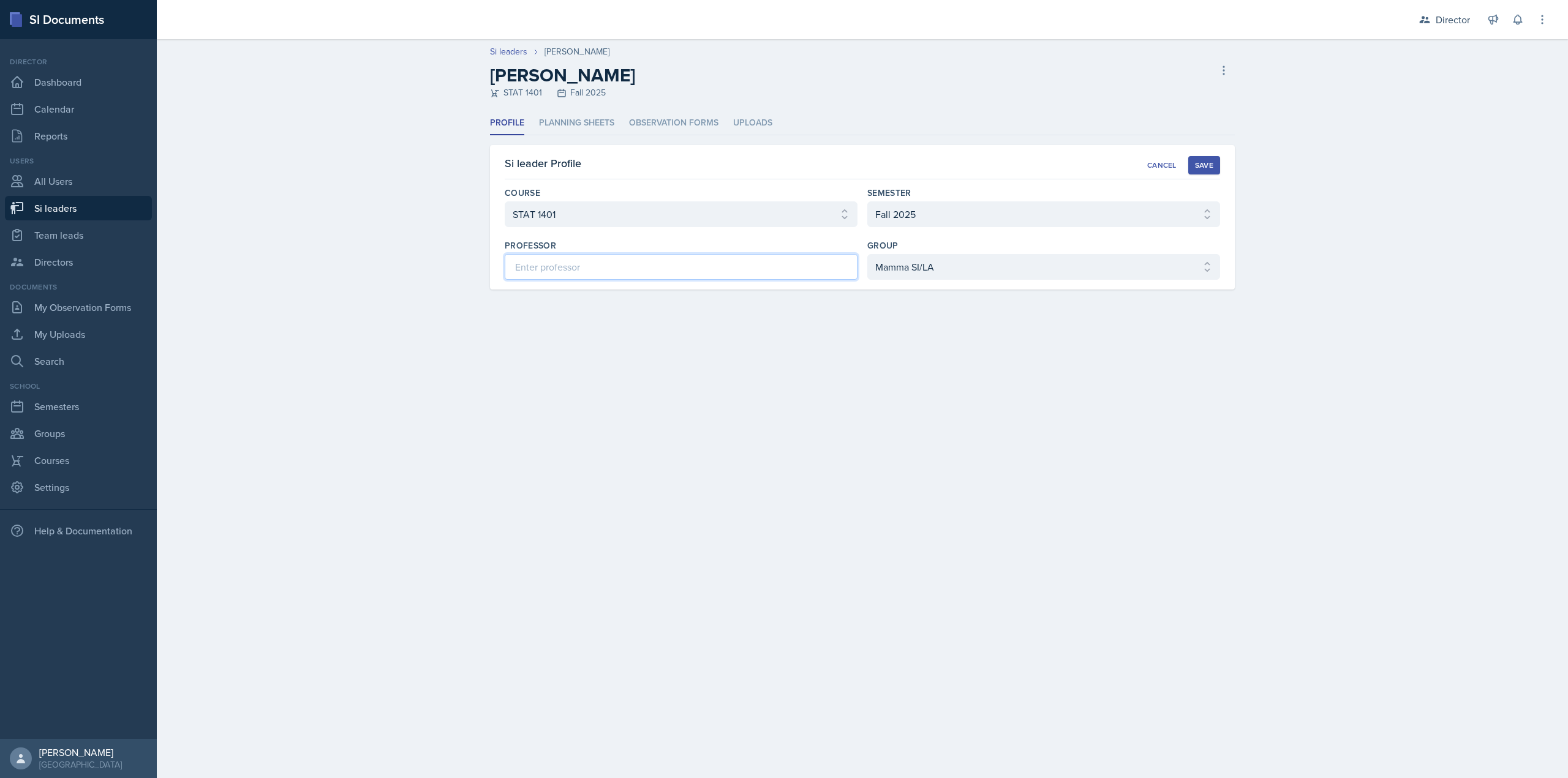
click at [703, 268] on input at bounding box center [681, 267] width 353 height 25
type input "[PERSON_NAME]"
click at [1217, 154] on div "Si leader Profile Cancel Save Course Select course ACCT 2101 ACCT 2102 ACCT 405…" at bounding box center [862, 217] width 745 height 144
click at [1203, 170] on div "Save" at bounding box center [1204, 165] width 19 height 9
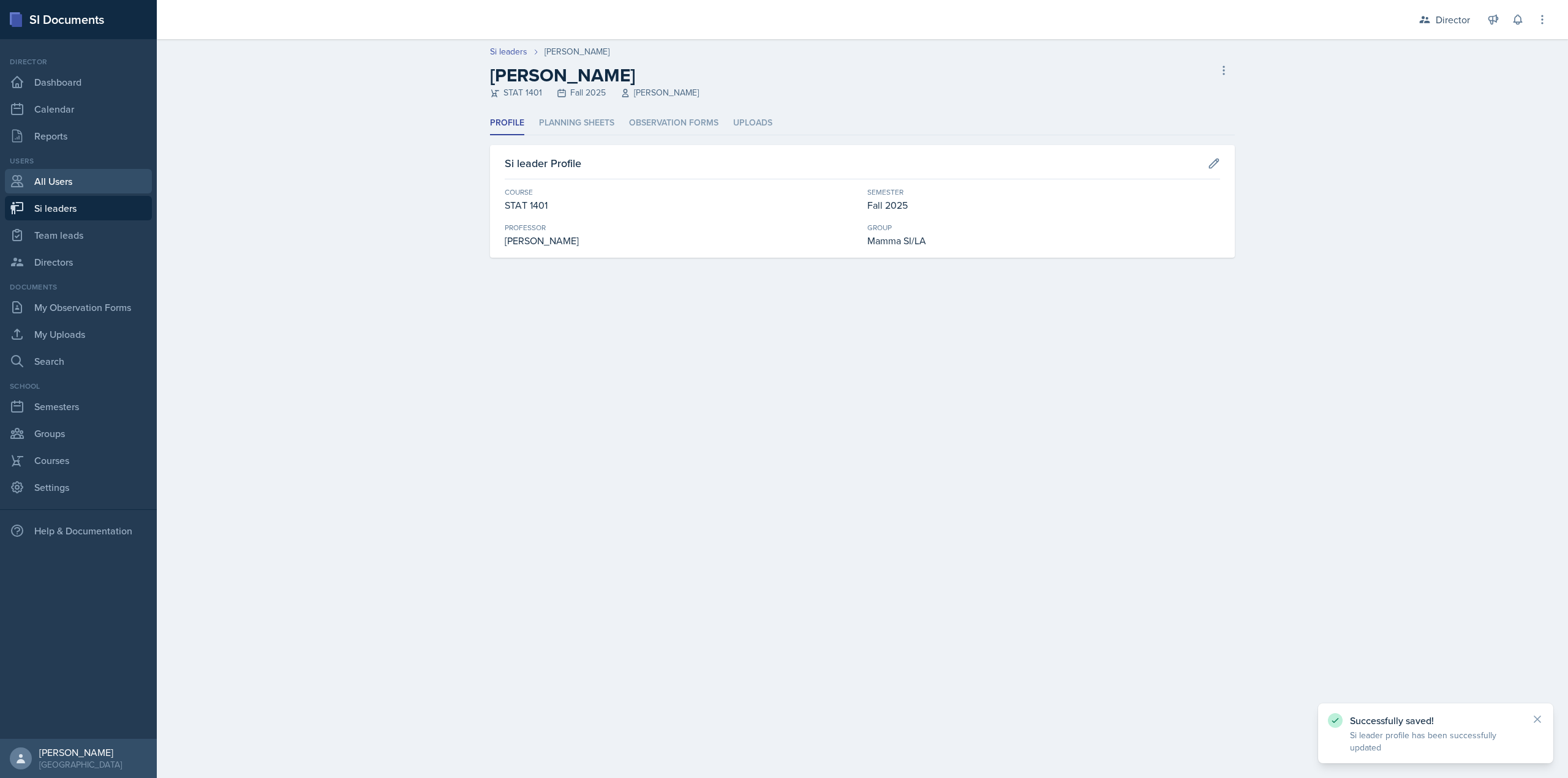
click at [70, 175] on link "All Users" at bounding box center [78, 181] width 147 height 24
